Goal: Information Seeking & Learning: Learn about a topic

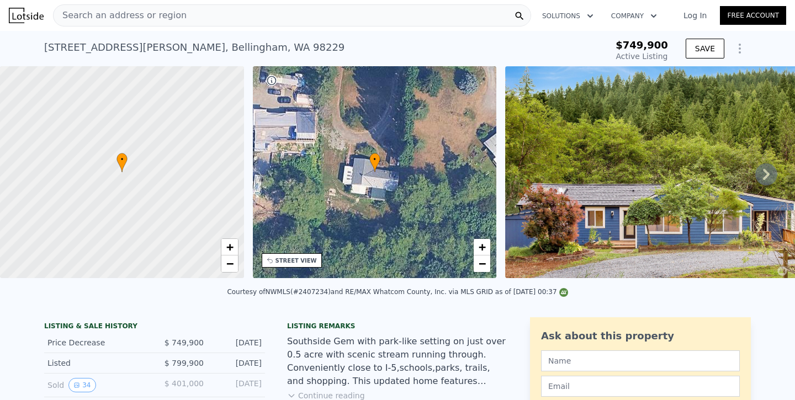
scroll to position [19, 0]
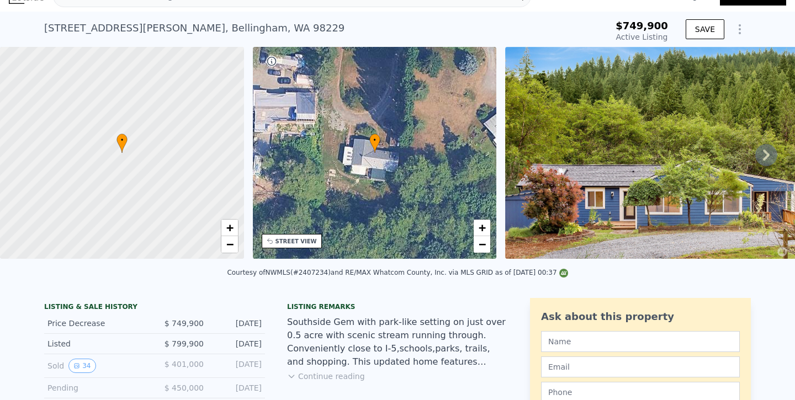
click at [765, 161] on icon at bounding box center [766, 155] width 22 height 22
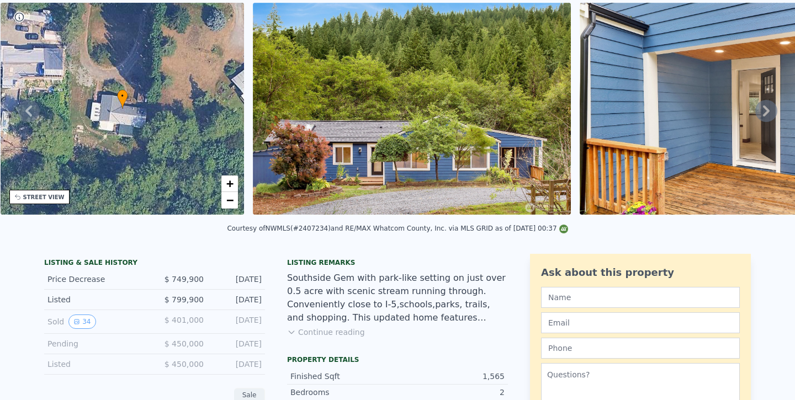
scroll to position [0, 0]
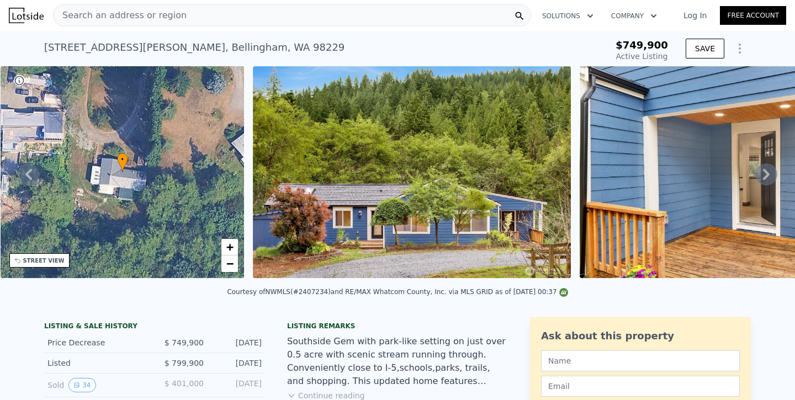
click at [756, 176] on icon at bounding box center [766, 174] width 22 height 22
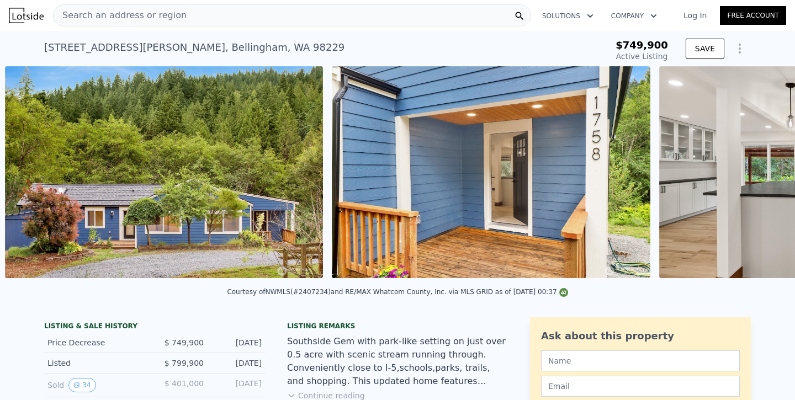
scroll to position [0, 505]
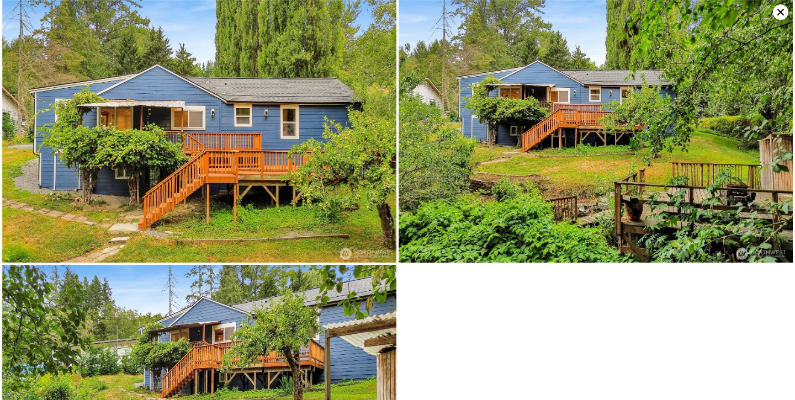
scroll to position [4895, 0]
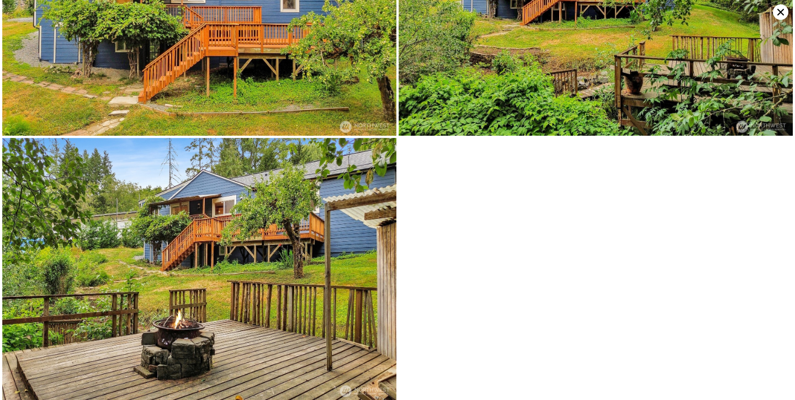
click at [772, 6] on img at bounding box center [596, 4] width 394 height 263
click at [777, 9] on icon at bounding box center [780, 11] width 15 height 15
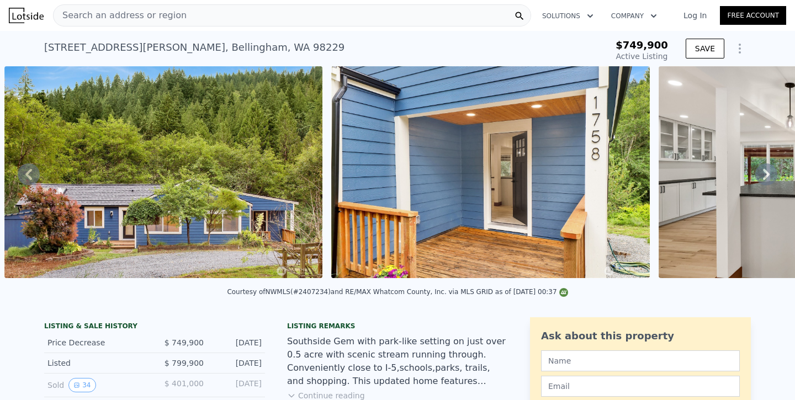
click at [738, 55] on icon "Show Options" at bounding box center [739, 48] width 13 height 13
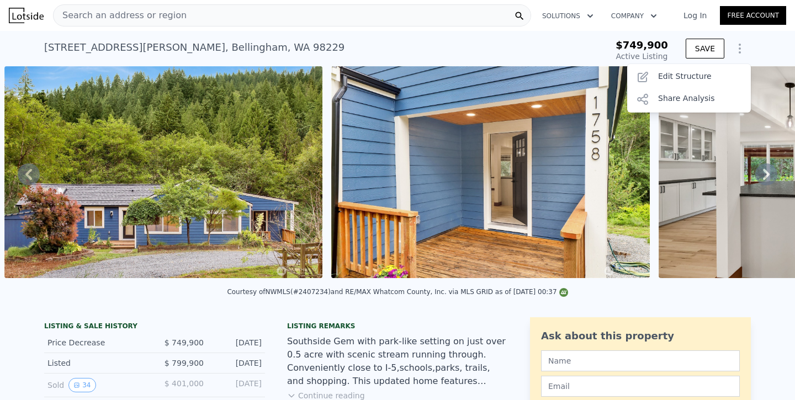
click at [738, 55] on icon "Show Options" at bounding box center [739, 48] width 13 height 13
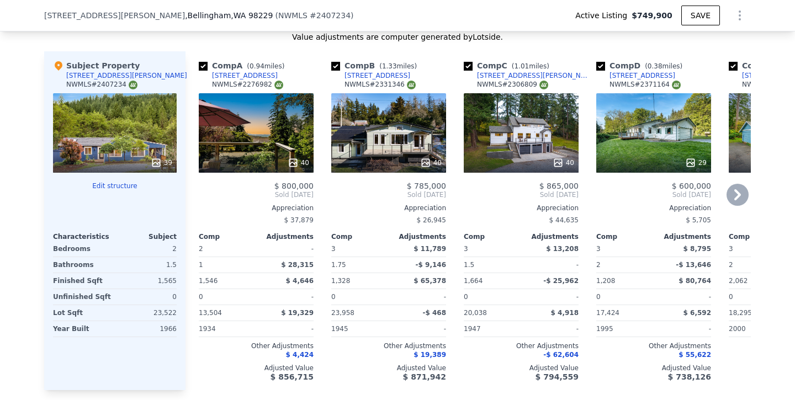
scroll to position [1168, 0]
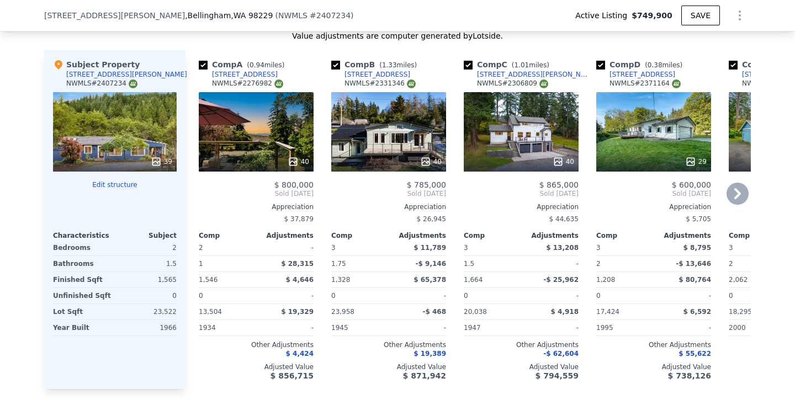
click at [732, 195] on icon at bounding box center [737, 194] width 22 height 22
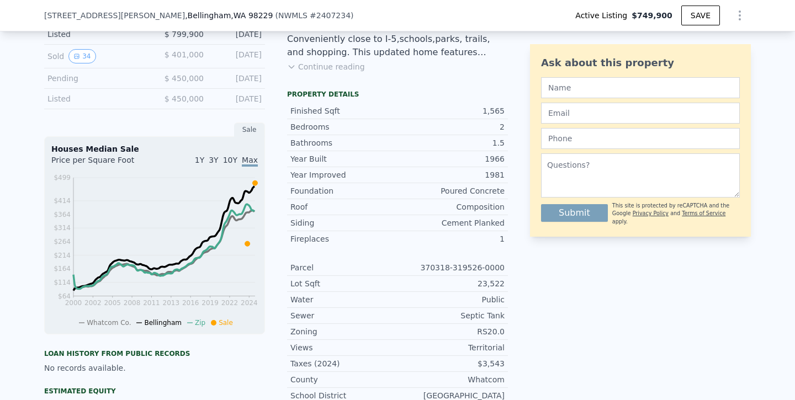
scroll to position [0, 0]
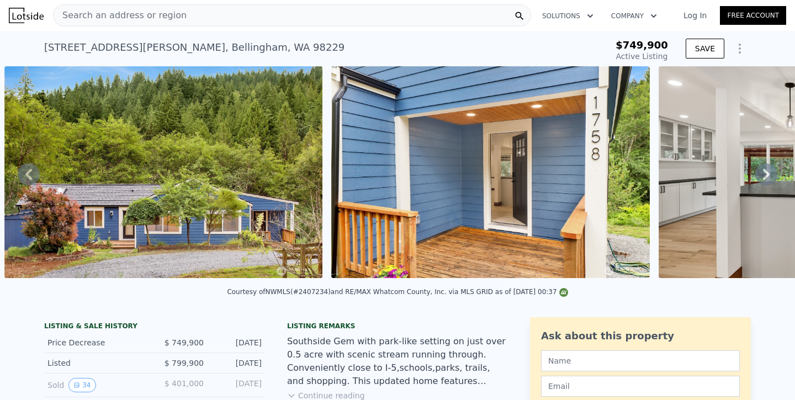
click at [359, 14] on div "Search an address or region" at bounding box center [292, 15] width 478 height 22
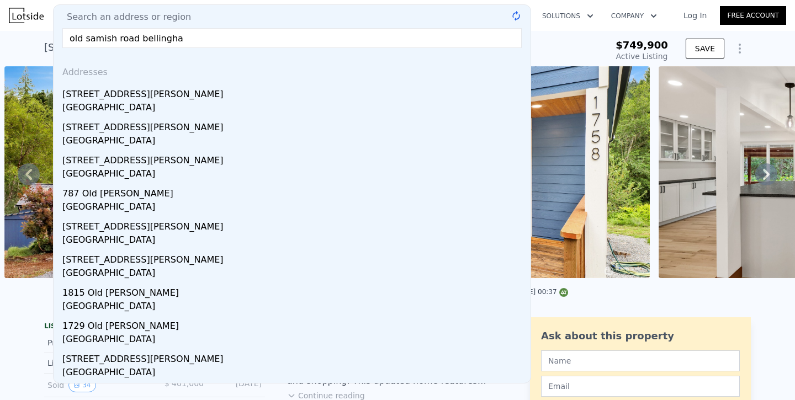
type input "old samish road bellingham"
click at [1, 221] on div at bounding box center [163, 174] width 327 height 216
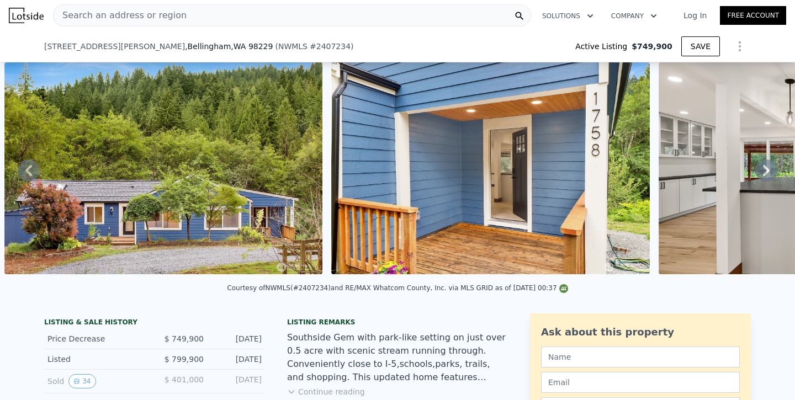
scroll to position [223, 0]
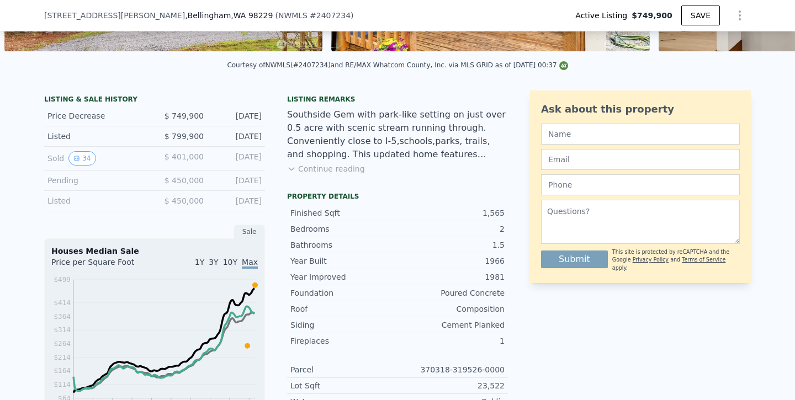
click at [62, 201] on div "Listed" at bounding box center [96, 200] width 98 height 11
click at [55, 201] on div "Listed" at bounding box center [96, 200] width 98 height 11
click at [84, 154] on button "34" at bounding box center [81, 158] width 27 height 14
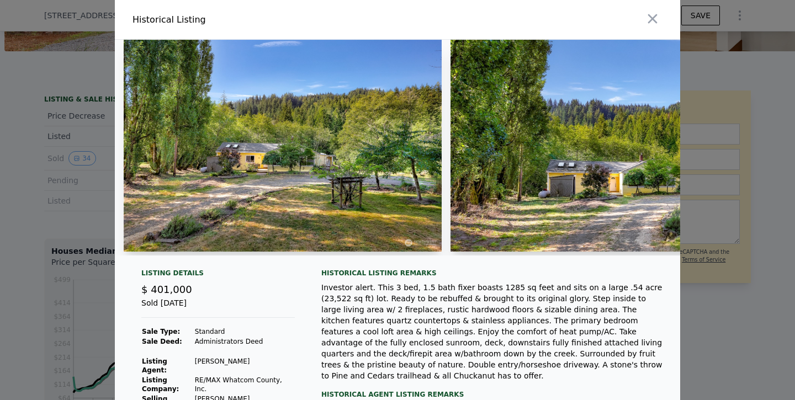
click at [271, 176] on img at bounding box center [283, 146] width 318 height 212
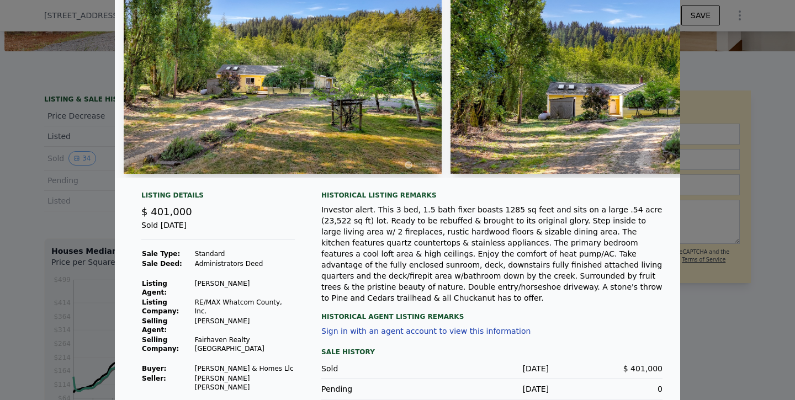
scroll to position [83, 0]
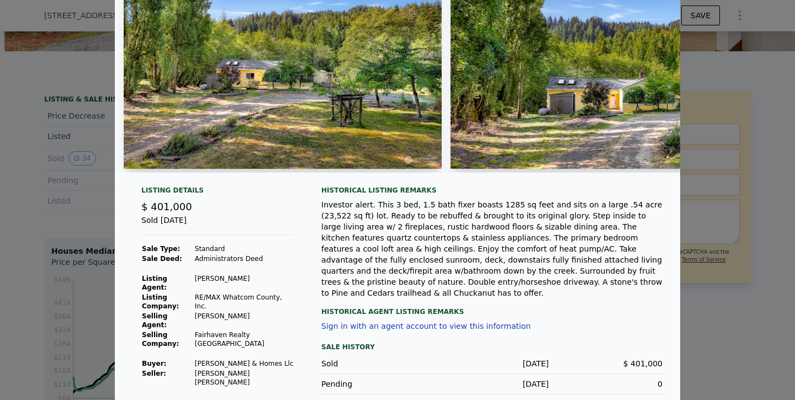
click at [536, 119] on img at bounding box center [652, 63] width 404 height 212
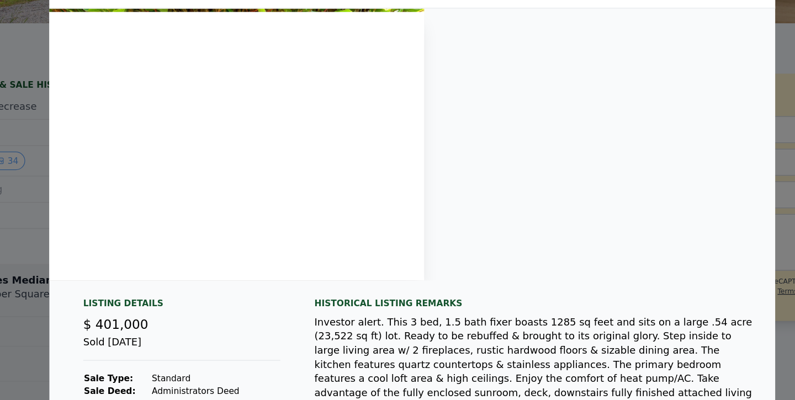
scroll to position [0, 10224]
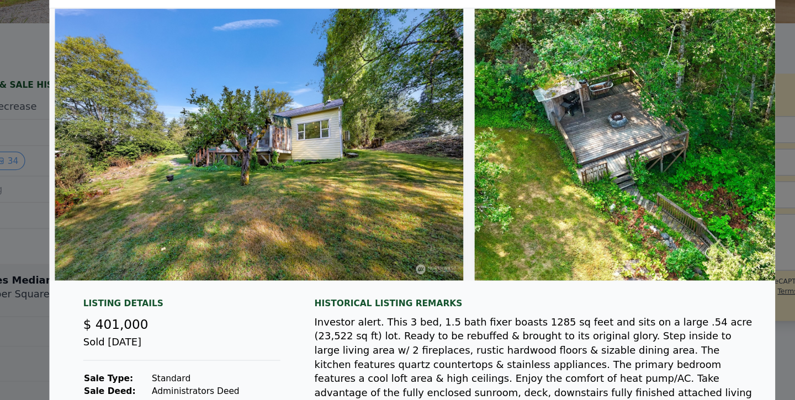
click at [541, 156] on img at bounding box center [587, 146] width 283 height 212
click at [519, 163] on img at bounding box center [587, 146] width 283 height 212
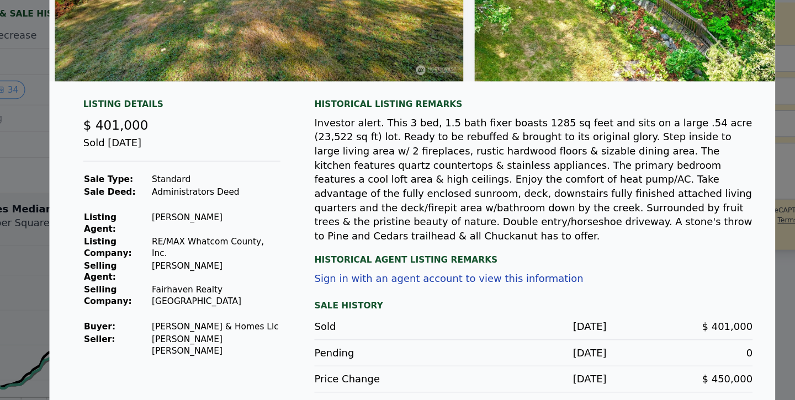
scroll to position [0, 0]
click at [98, 288] on div at bounding box center [397, 200] width 795 height 400
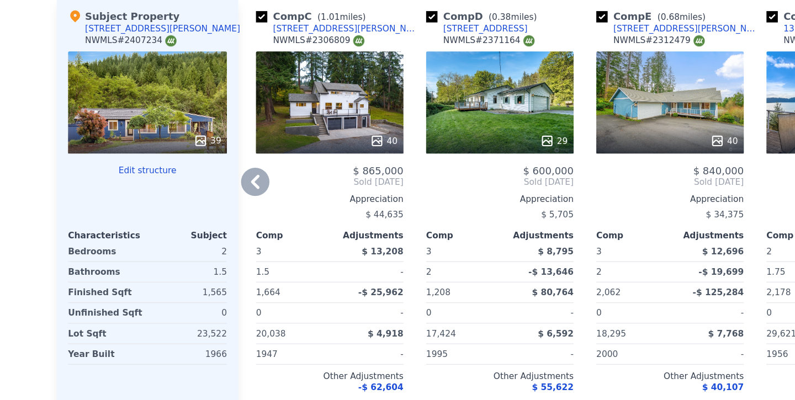
scroll to position [1319, 0]
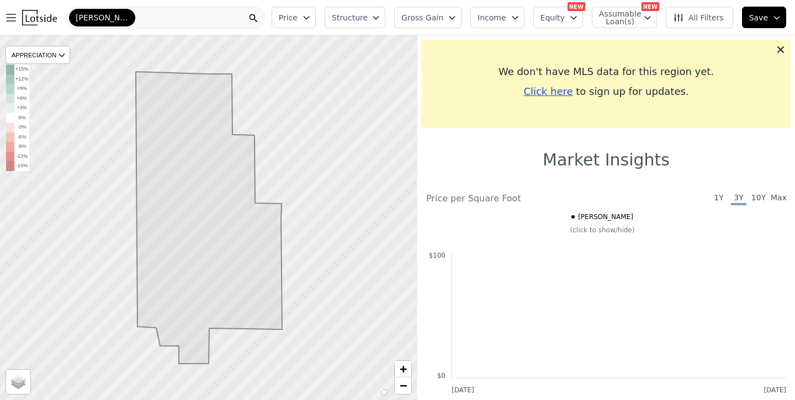
click at [189, 25] on div "[PERSON_NAME]" at bounding box center [165, 18] width 199 height 22
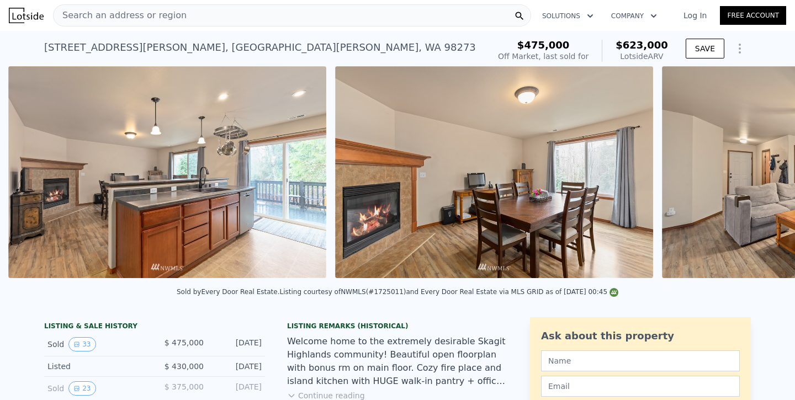
scroll to position [0, 2139]
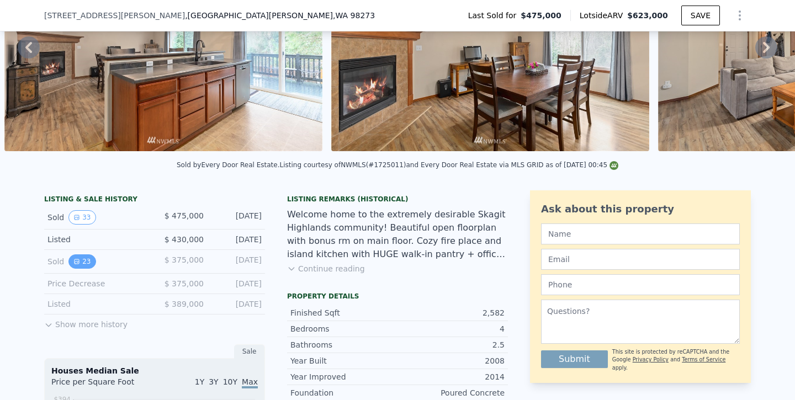
click at [85, 257] on button "23" at bounding box center [81, 261] width 27 height 14
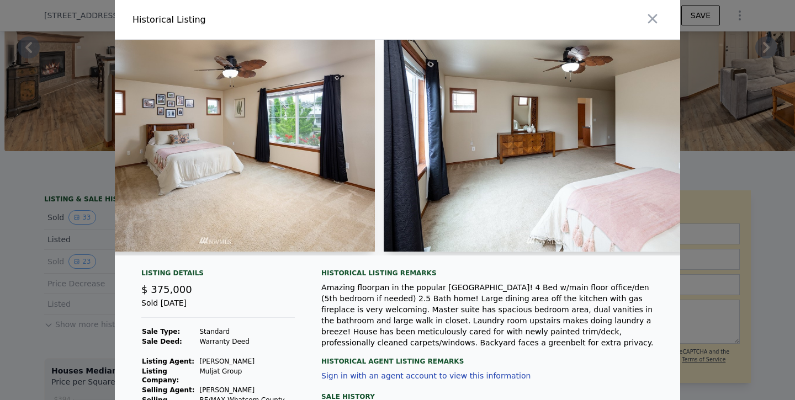
scroll to position [0, 3365]
click at [278, 161] on img at bounding box center [215, 146] width 318 height 212
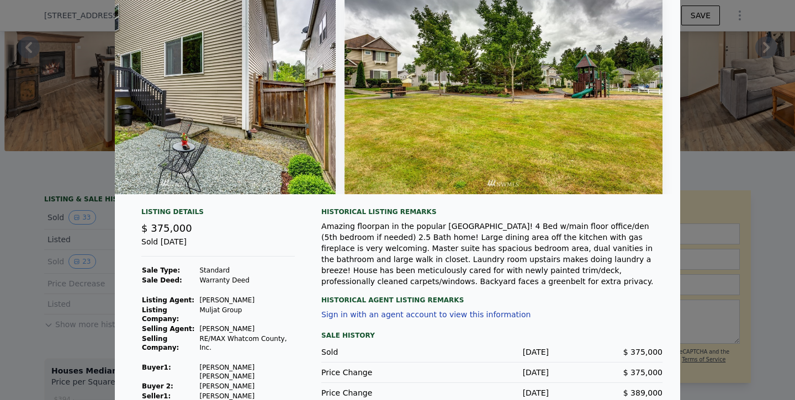
scroll to position [78, 0]
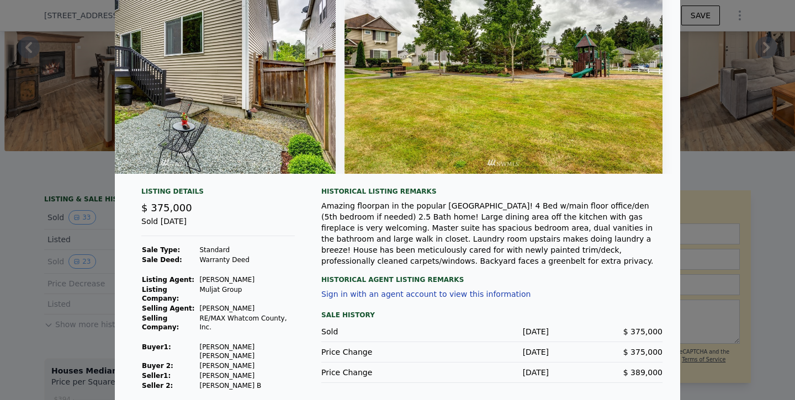
click at [727, 238] on div at bounding box center [397, 200] width 795 height 400
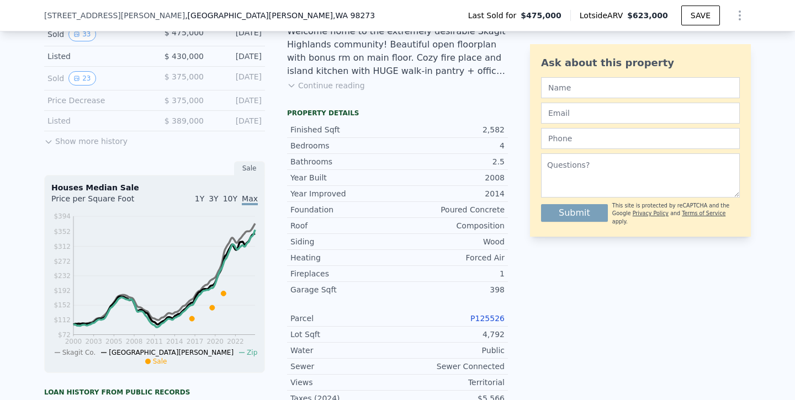
scroll to position [318, 0]
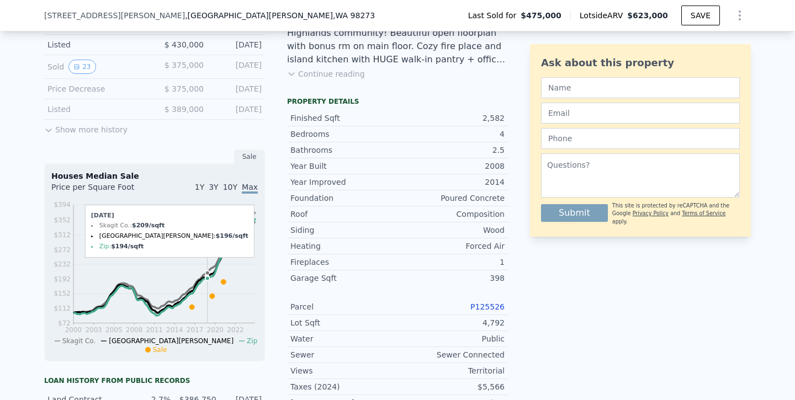
click at [208, 248] on icon "2000 2003 2005 2008 2011 2014 2017 2020 2022 $72 $112 $152 $192 $232 $272 $312 …" at bounding box center [154, 276] width 206 height 155
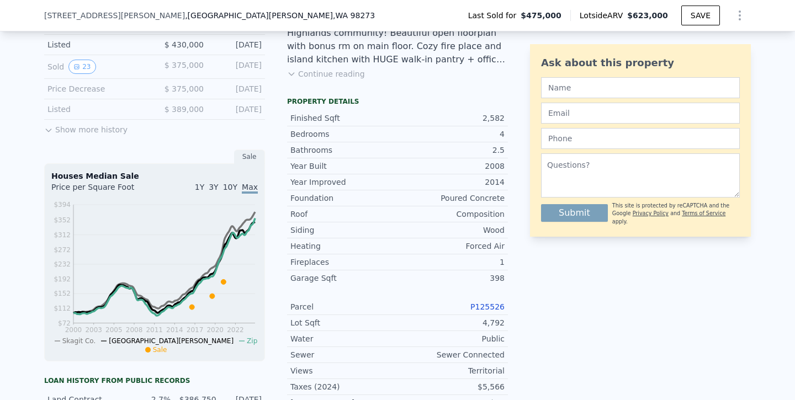
scroll to position [387, 0]
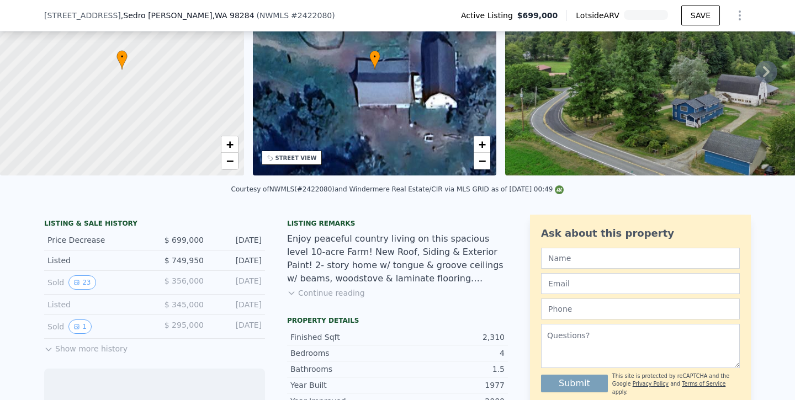
scroll to position [114, 0]
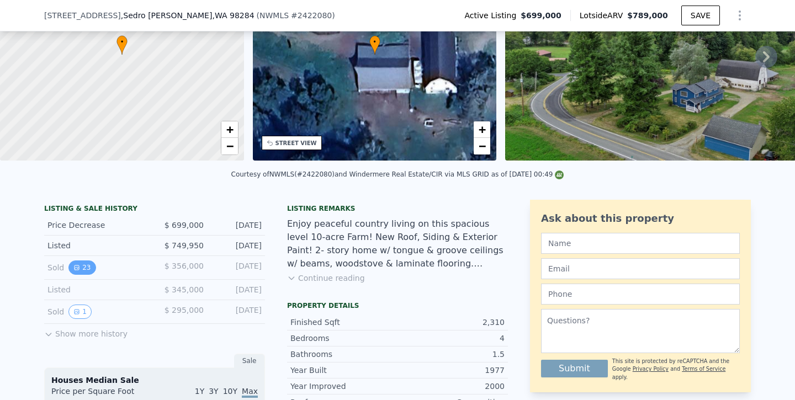
click at [79, 266] on button "23" at bounding box center [81, 268] width 27 height 14
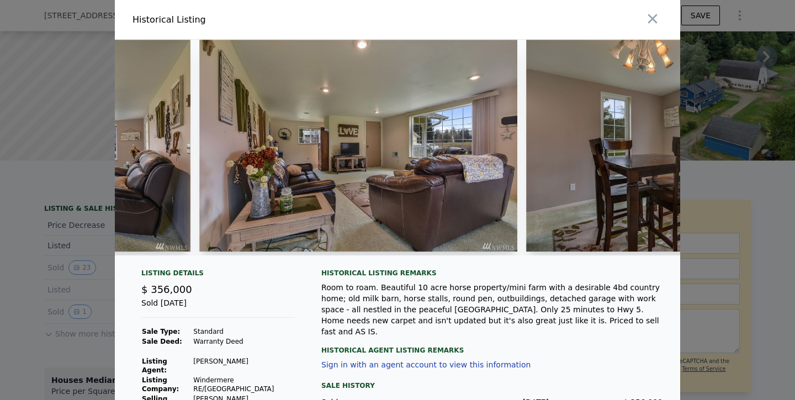
scroll to position [0, 909]
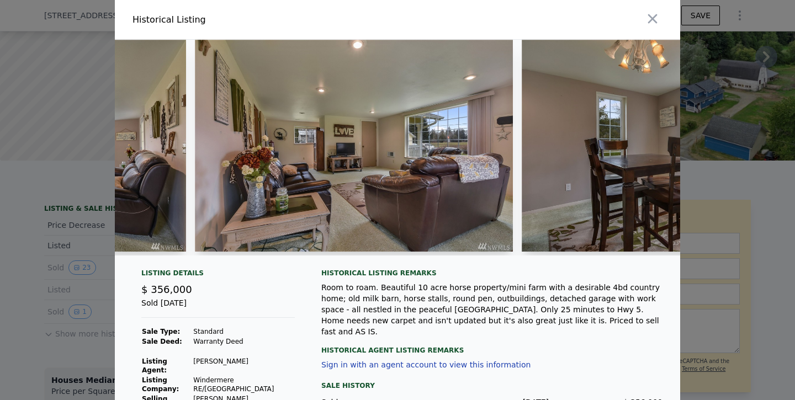
click at [370, 183] on img at bounding box center [354, 146] width 318 height 212
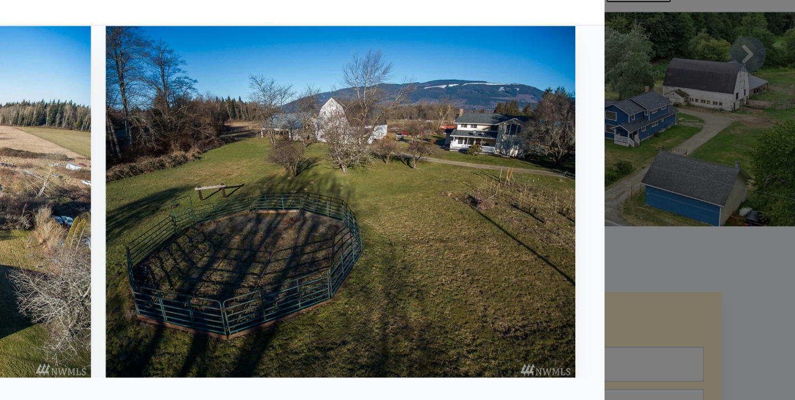
scroll to position [0, 6809]
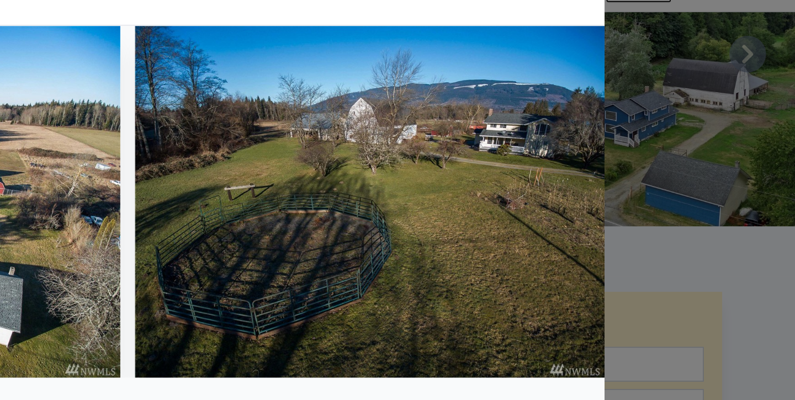
click at [724, 179] on div at bounding box center [397, 200] width 795 height 400
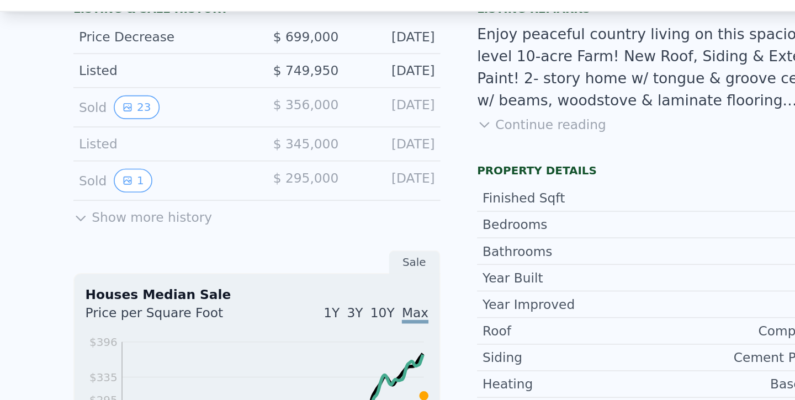
scroll to position [268, 0]
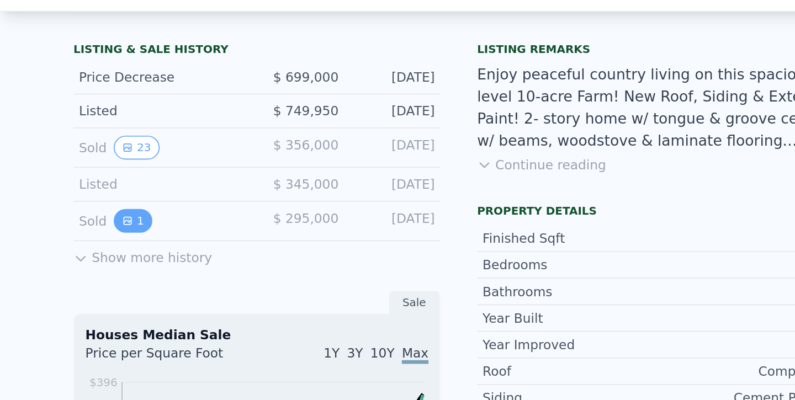
click at [82, 157] on button "1" at bounding box center [79, 157] width 23 height 14
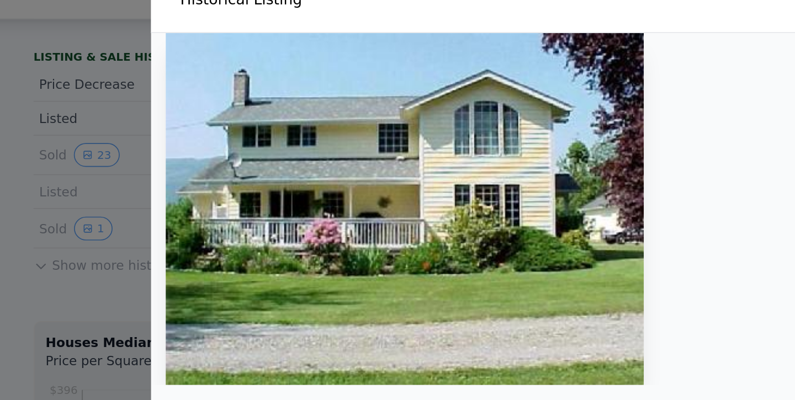
click at [45, 180] on div at bounding box center [397, 200] width 795 height 400
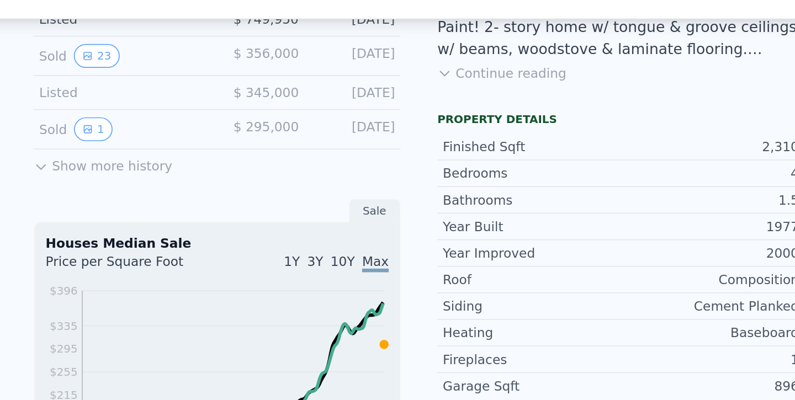
scroll to position [347, 0]
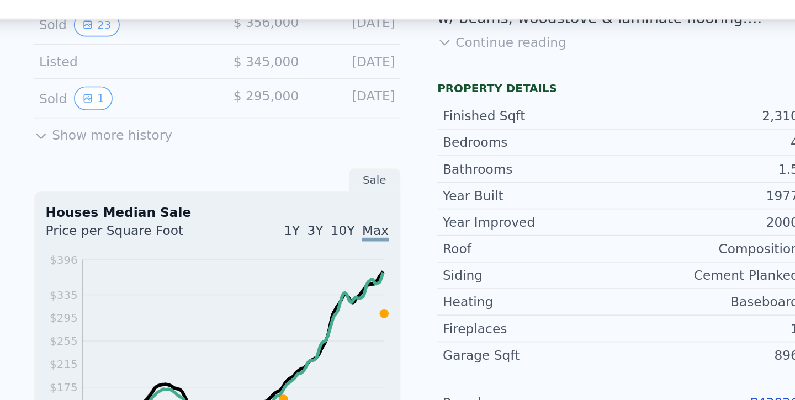
click at [78, 105] on button "Show more history" at bounding box center [85, 98] width 83 height 15
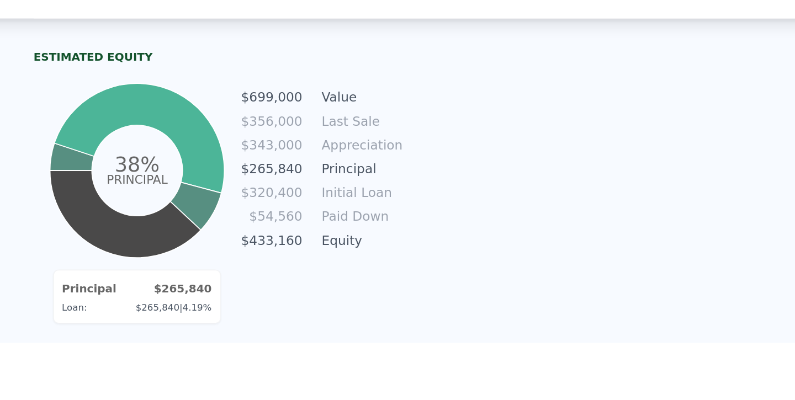
scroll to position [761, 0]
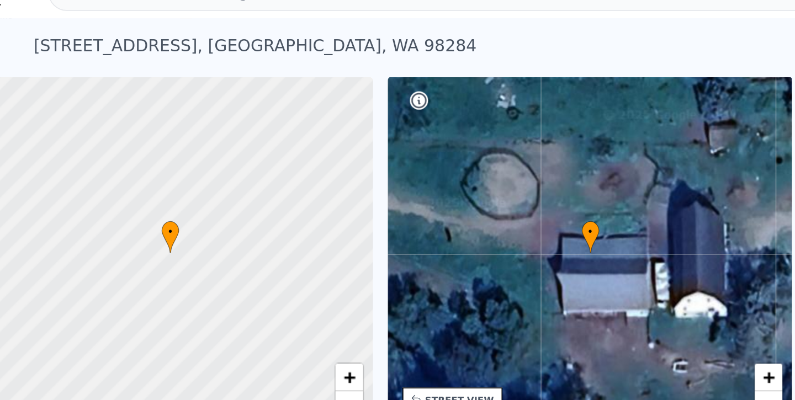
scroll to position [0, 4]
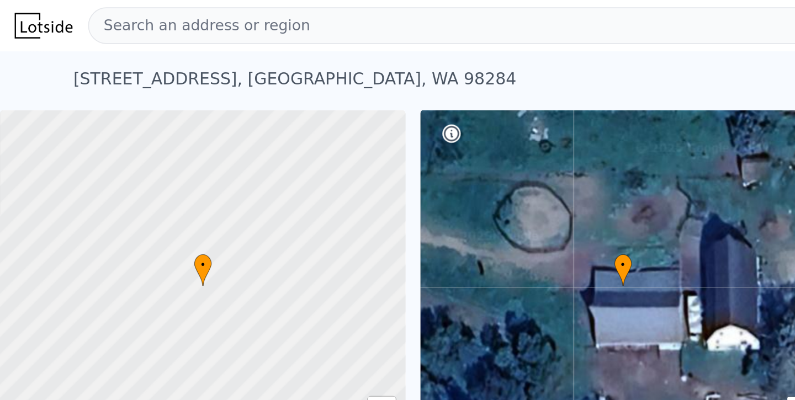
click at [22, 13] on img at bounding box center [26, 15] width 35 height 15
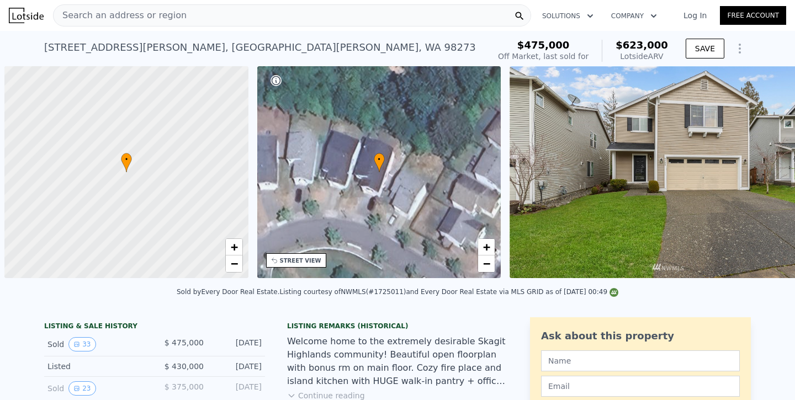
scroll to position [0, 4]
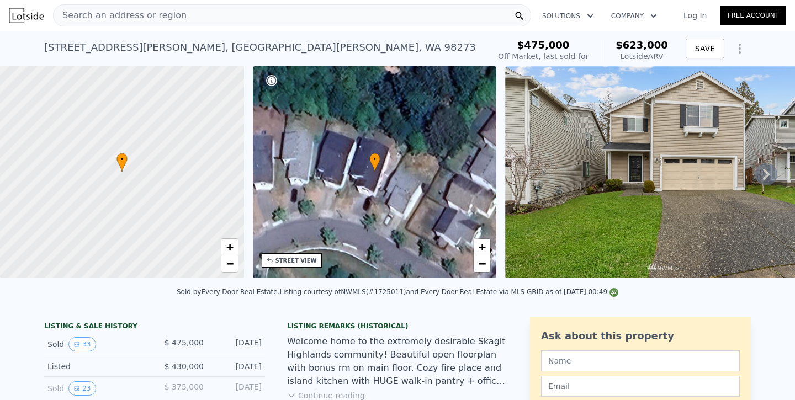
click at [14, 20] on img at bounding box center [26, 15] width 35 height 15
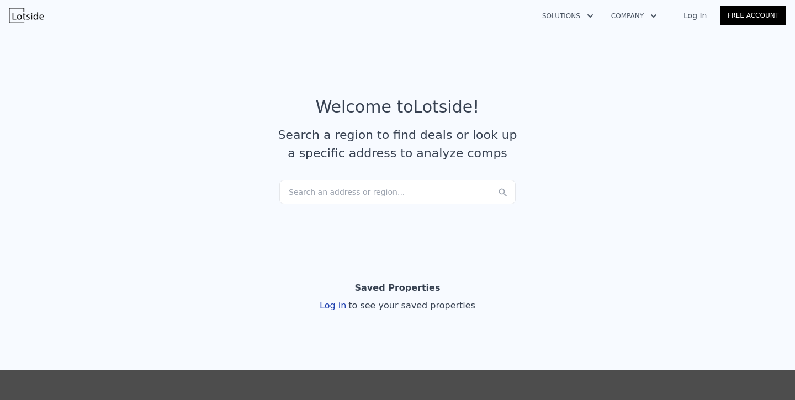
click at [374, 189] on div "Search an address or region..." at bounding box center [397, 192] width 236 height 24
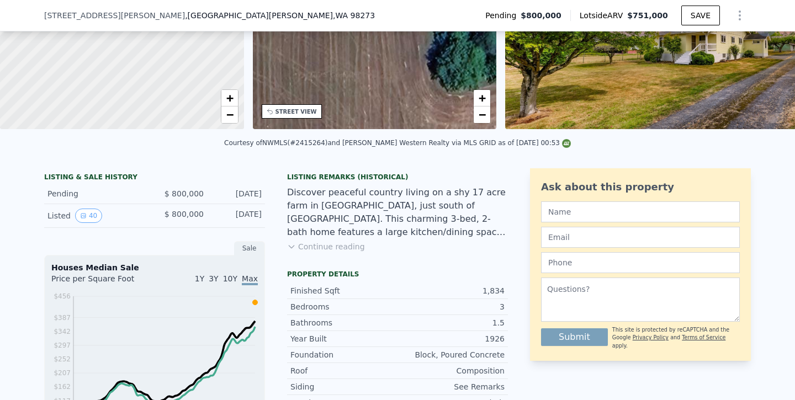
scroll to position [145, 0]
click at [192, 232] on div "LISTING & SALE HISTORY Pending $ 800,000 [DATE] Listed 40 $ 800,000 [DATE] Sale…" at bounding box center [154, 331] width 221 height 324
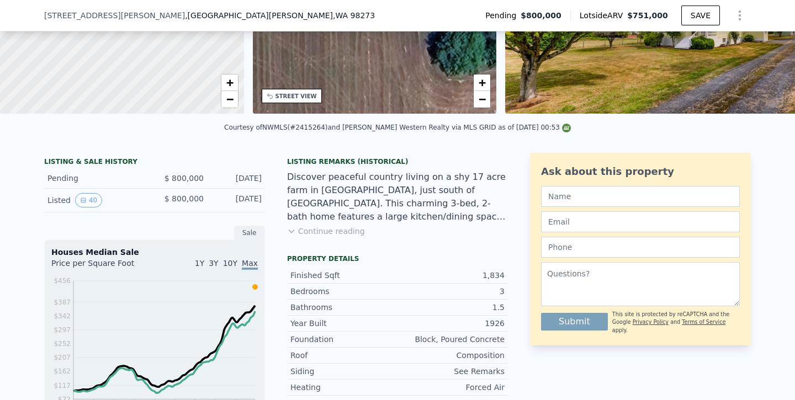
scroll to position [0, 0]
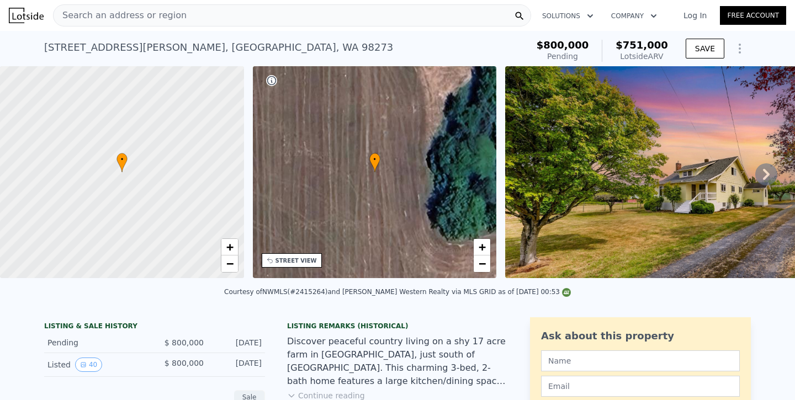
click at [623, 177] on img at bounding box center [692, 172] width 374 height 212
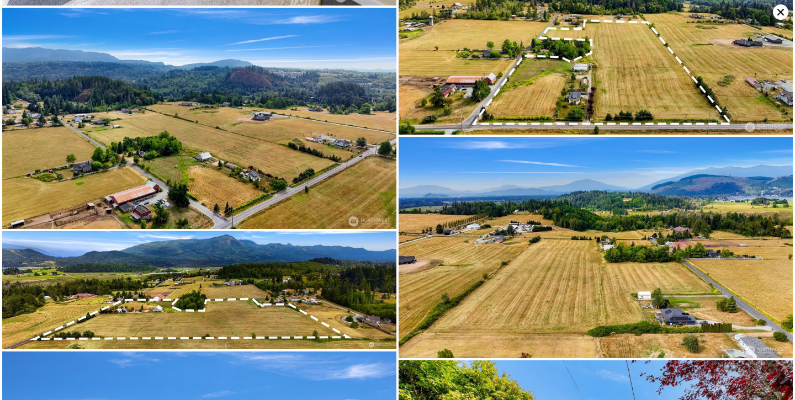
scroll to position [4623, 0]
